Goal: Information Seeking & Learning: Learn about a topic

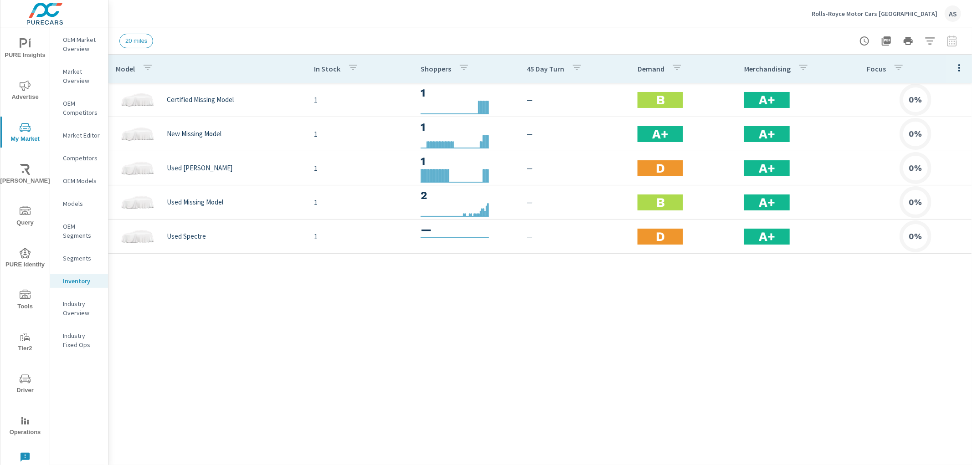
click at [577, 323] on div "Model In Stock Shoppers 45 Day Turn Demand Merchandising Focus Certified Missin…" at bounding box center [539, 253] width 863 height 397
click at [363, 315] on div "Model In Stock Shoppers 45 Day Turn Demand Merchandising Focus Certified Missin…" at bounding box center [539, 253] width 863 height 397
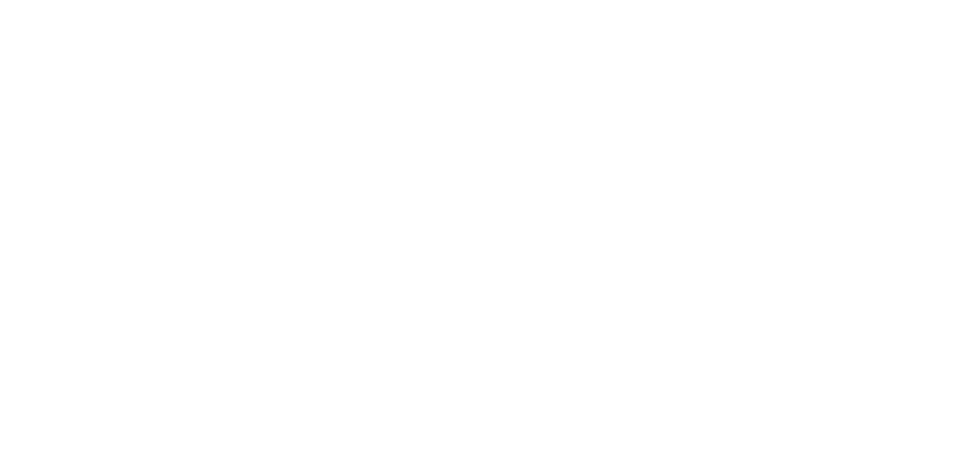
click at [578, 0] on html at bounding box center [486, 0] width 972 height 0
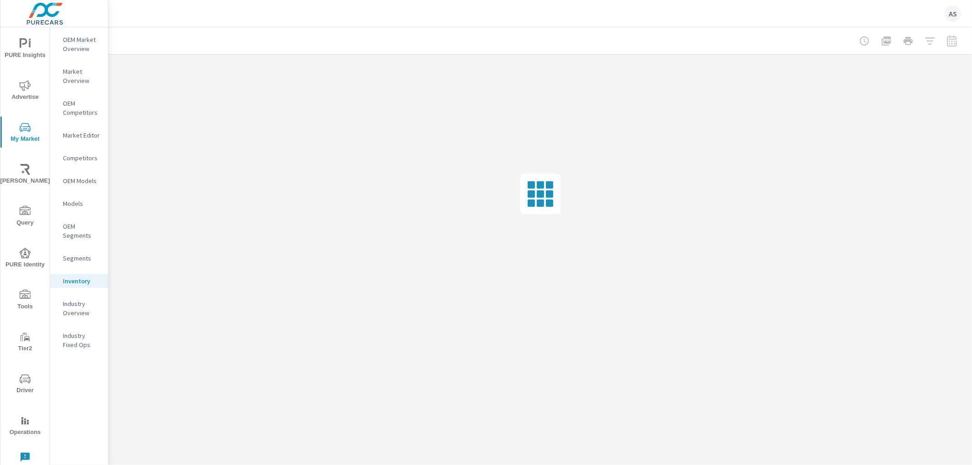
click at [430, 66] on html "PURE Insights Advertise My Market Riley AI Query PURE Identity Tools Tier2 Driv…" at bounding box center [486, 232] width 972 height 465
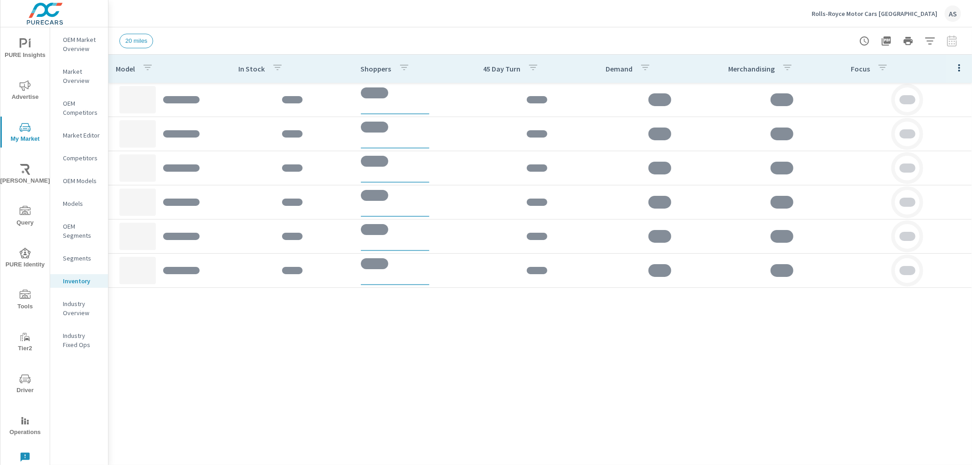
click at [402, 354] on div "Model In Stock Shoppers 45 Day Turn Demand Merchandising Focus" at bounding box center [539, 253] width 863 height 397
drag, startPoint x: 392, startPoint y: 406, endPoint x: 379, endPoint y: 447, distance: 43.5
drag, startPoint x: 379, startPoint y: 447, endPoint x: 343, endPoint y: 390, distance: 68.1
click at [343, 390] on div "Model In Stock Shoppers 45 Day Turn Demand Merchandising Focus" at bounding box center [539, 253] width 863 height 397
